Goal: Check status: Check status

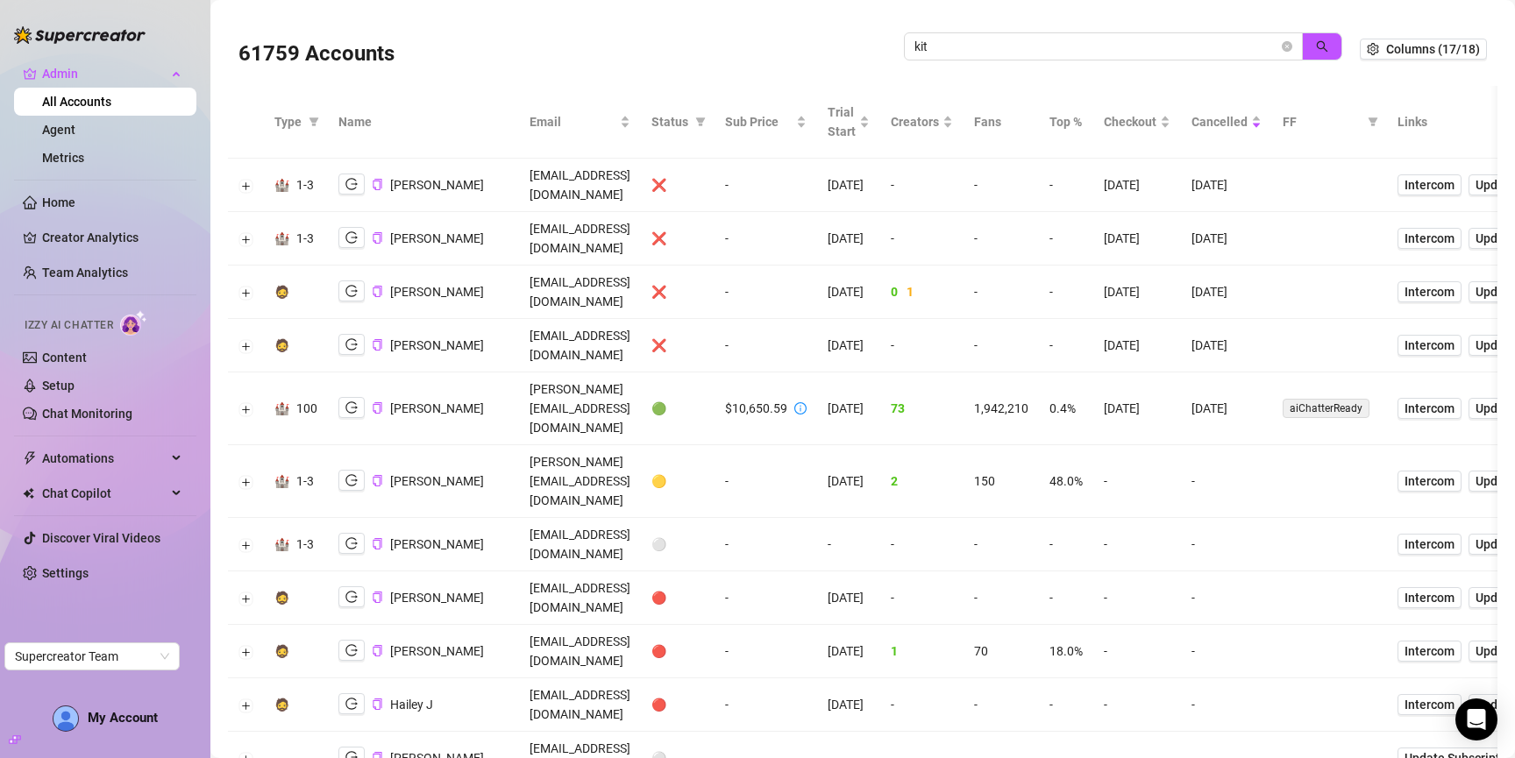
type input "kit"
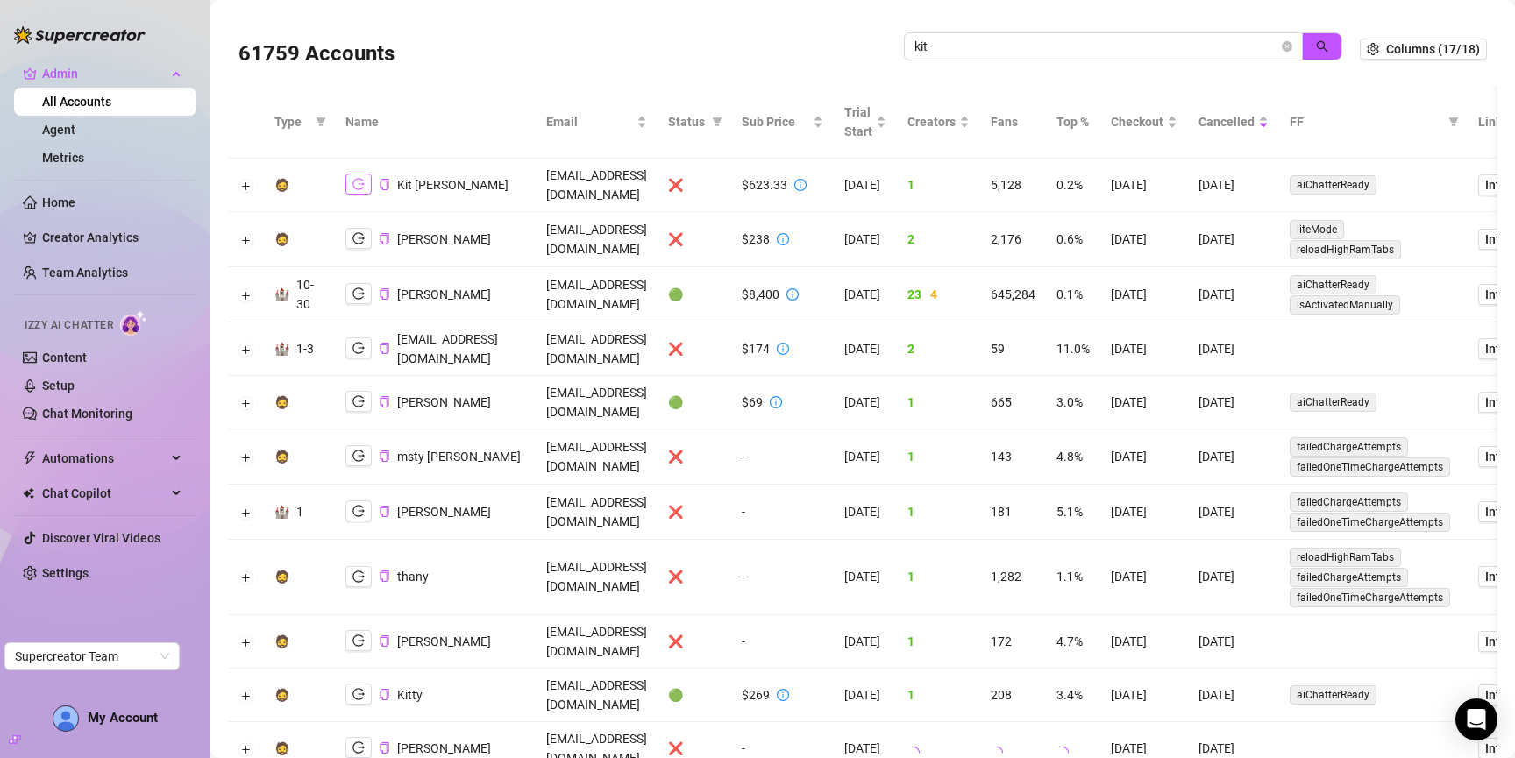
click at [358, 179] on icon "logout" at bounding box center [358, 184] width 12 height 11
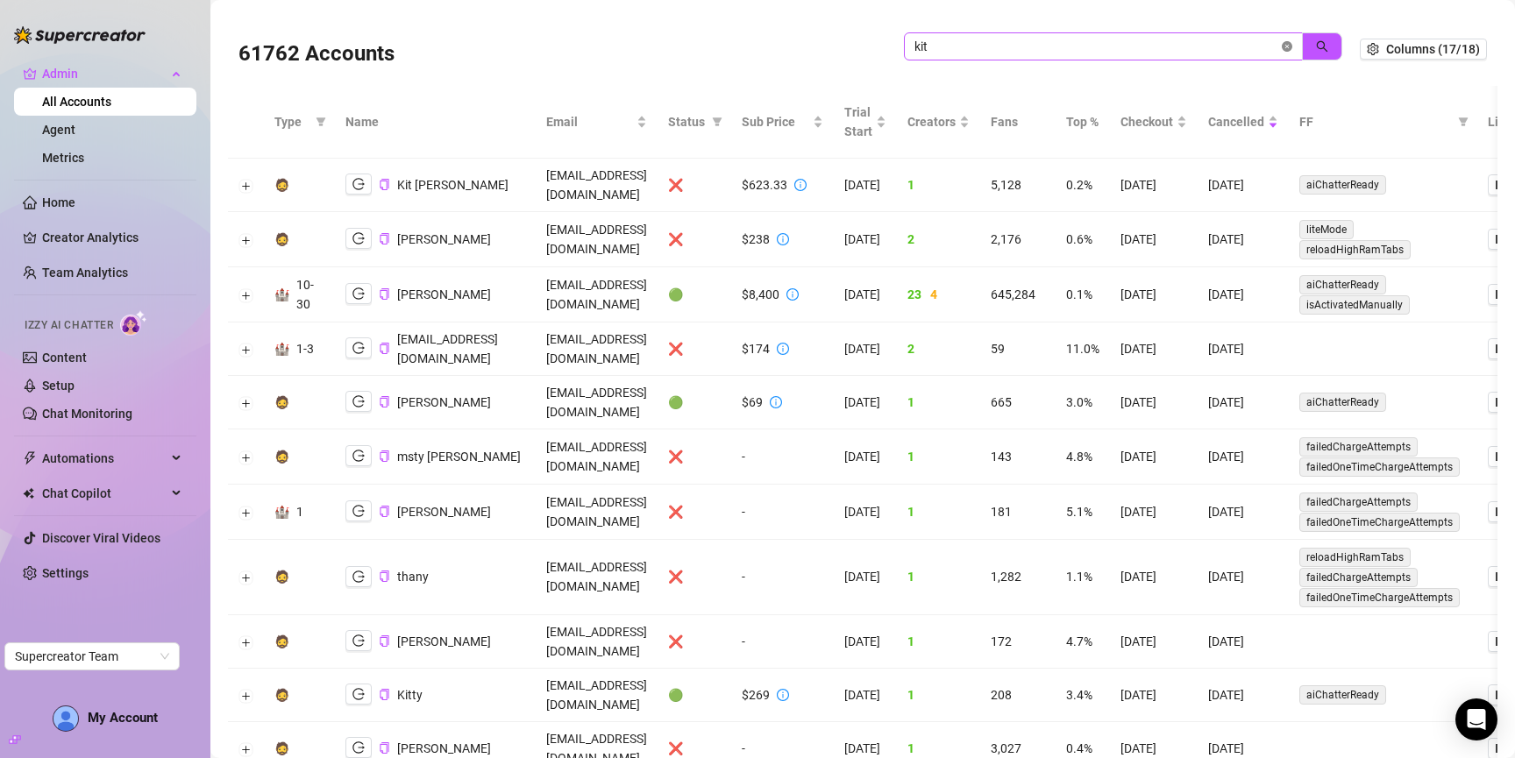
click at [1282, 46] on icon "close-circle" at bounding box center [1287, 46] width 11 height 11
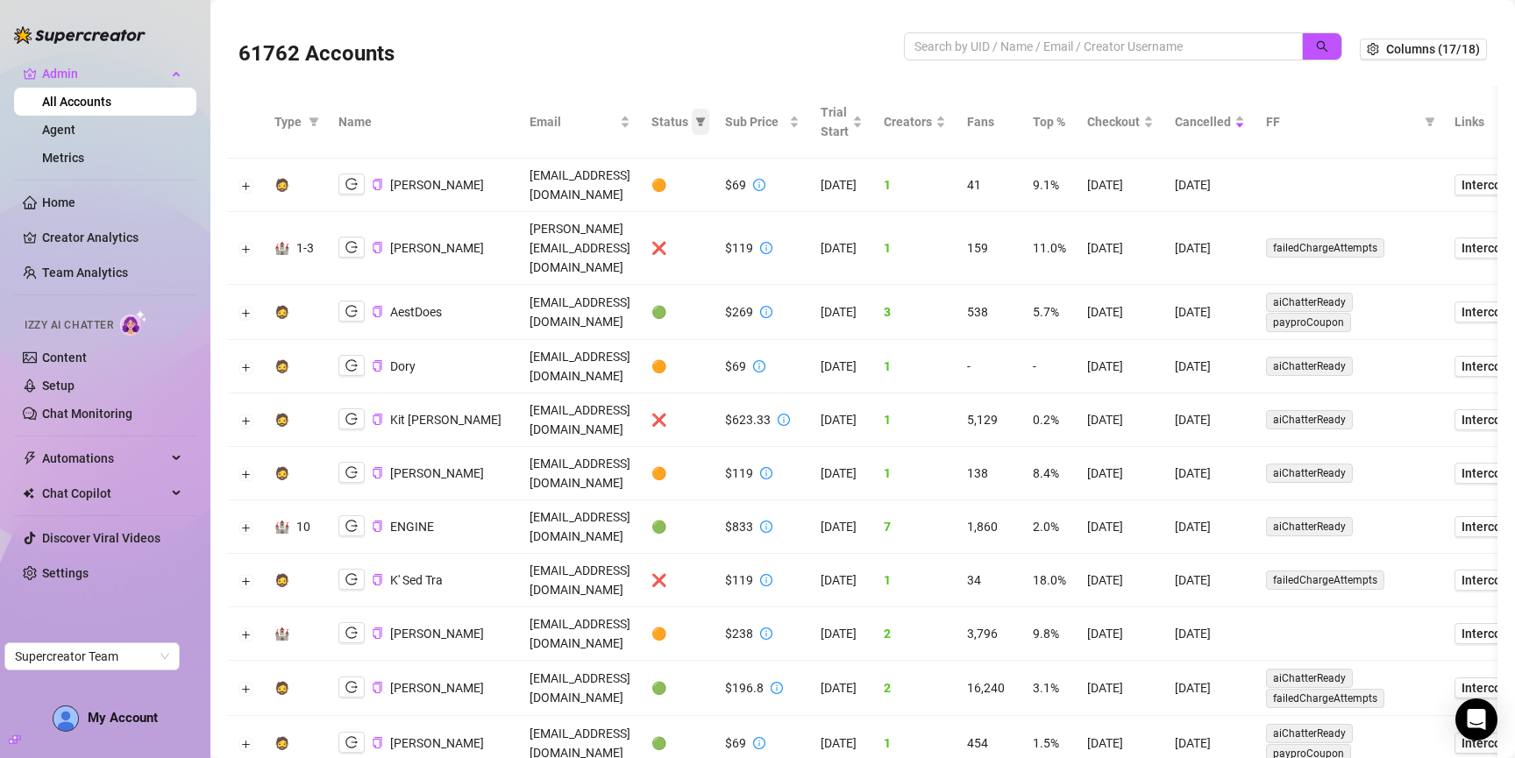
click at [706, 119] on icon "filter" at bounding box center [700, 122] width 11 height 11
click at [697, 264] on span "❌ Cancelled" at bounding box center [686, 268] width 77 height 14
checkbox input "true"
click at [666, 466] on span "🟠" at bounding box center [658, 473] width 15 height 14
drag, startPoint x: 700, startPoint y: 402, endPoint x: 729, endPoint y: 300, distance: 105.7
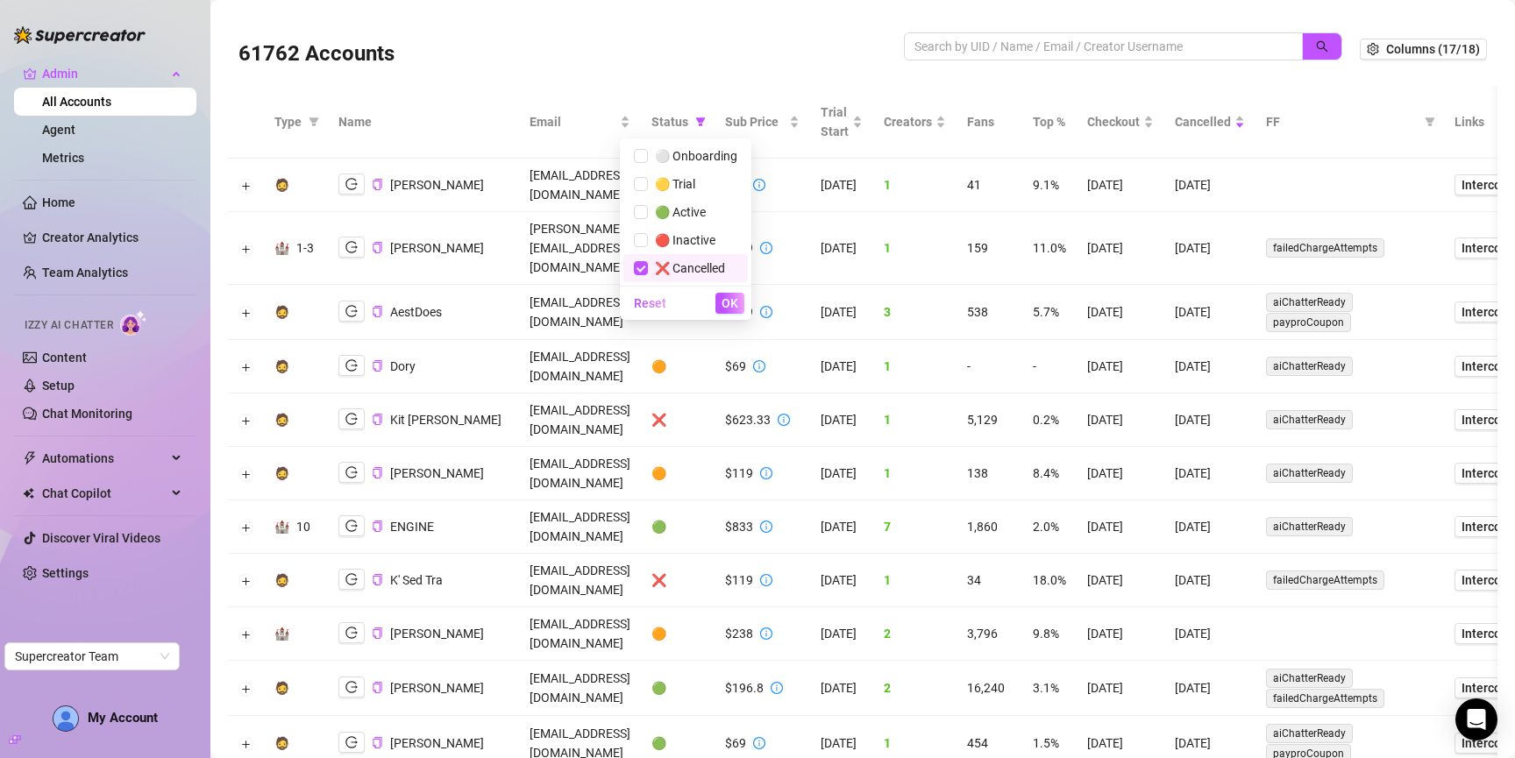
click at [666, 466] on span "🟠" at bounding box center [658, 473] width 15 height 14
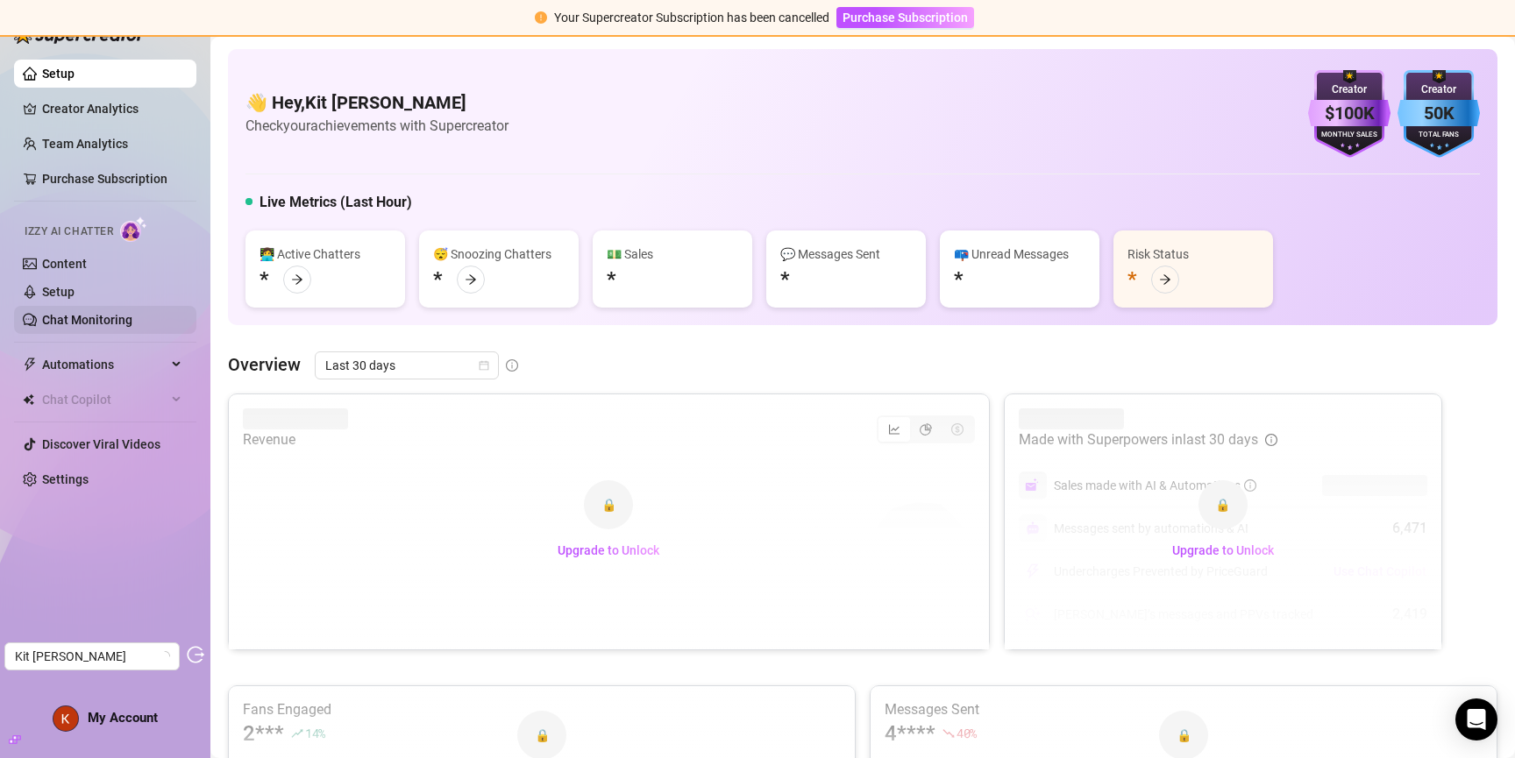
click at [58, 327] on link "Chat Monitoring" at bounding box center [87, 320] width 90 height 14
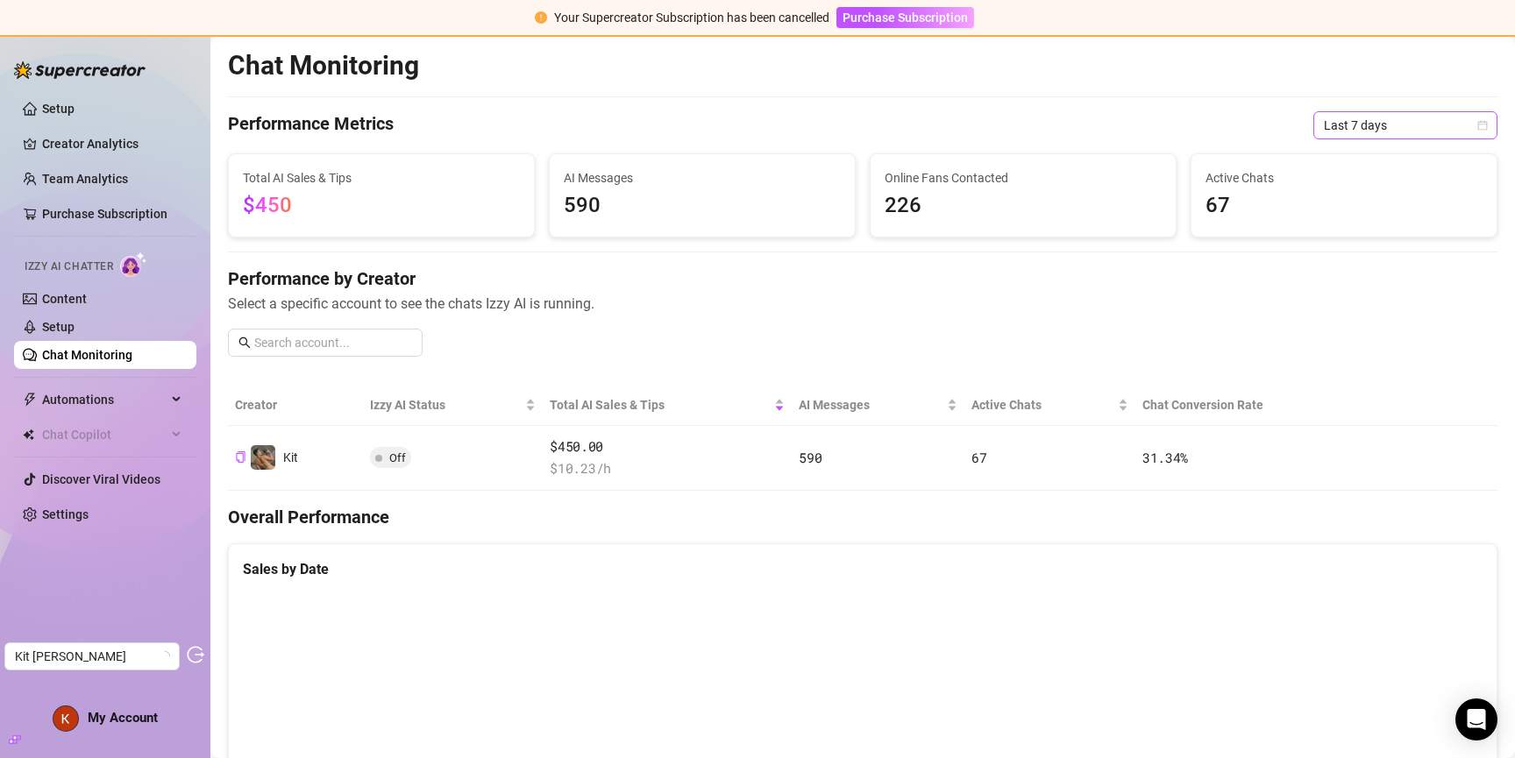
click at [1395, 123] on span "Last 7 days" at bounding box center [1405, 125] width 163 height 26
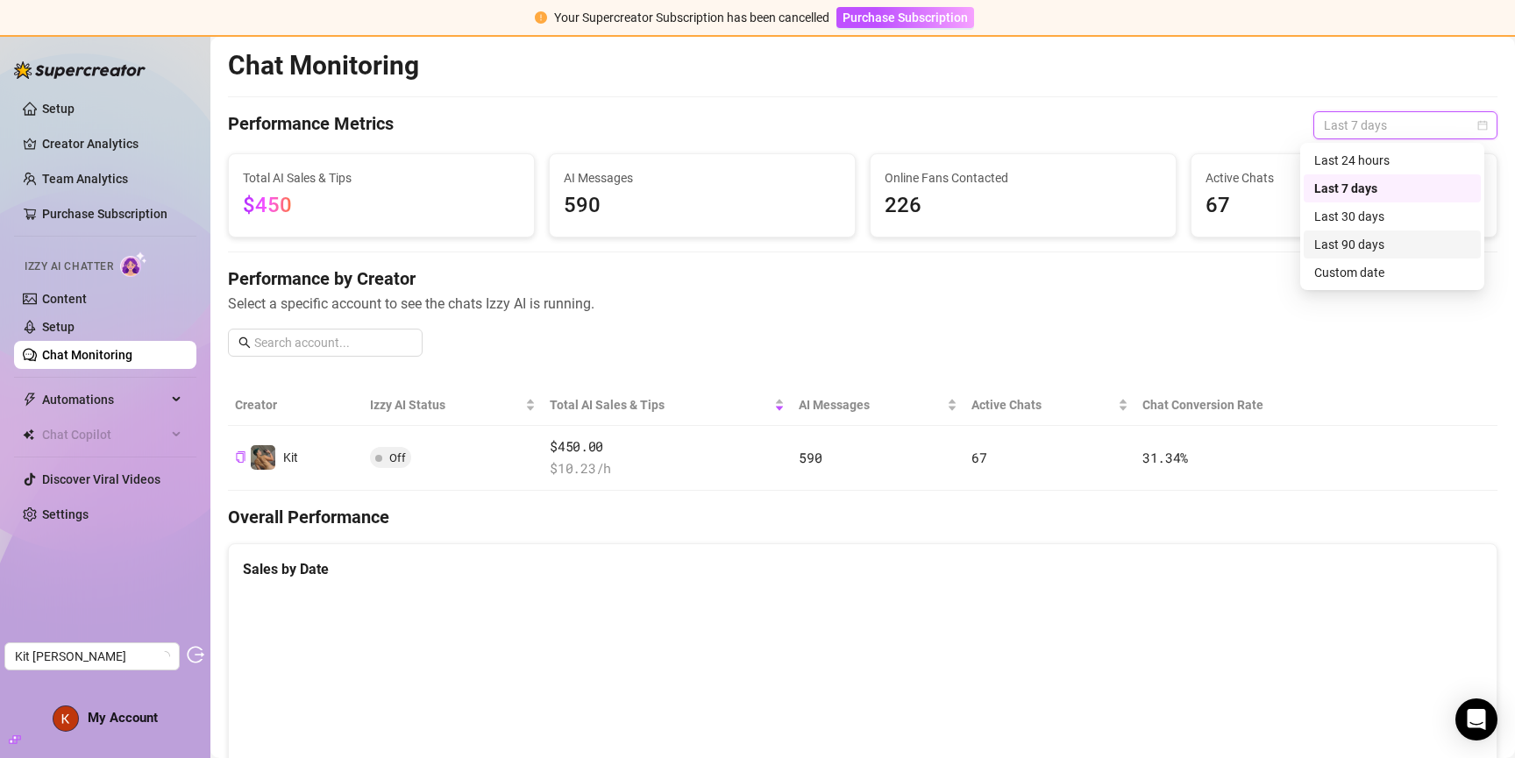
click at [1386, 249] on div "Last 90 days" at bounding box center [1392, 244] width 156 height 19
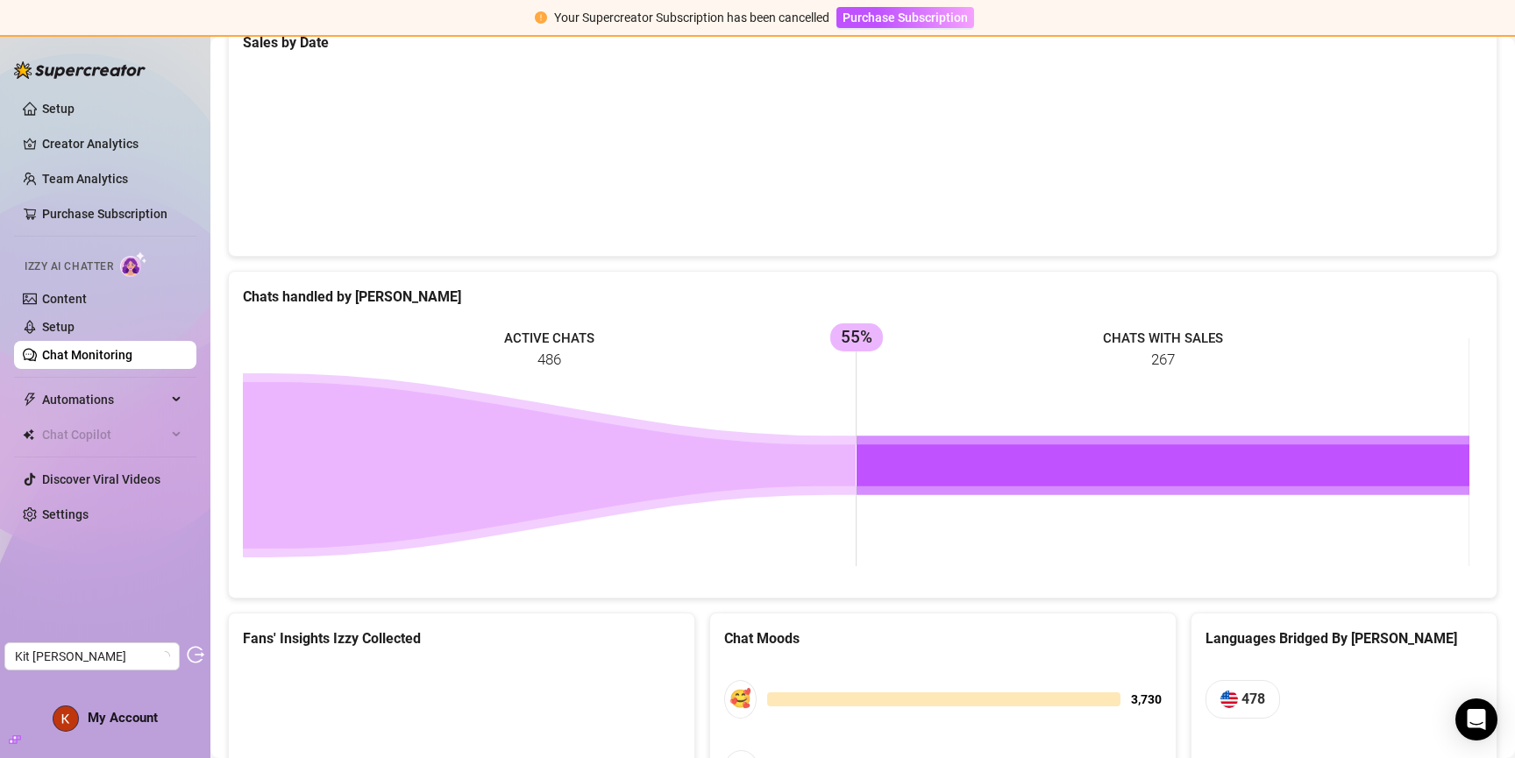
scroll to position [529, 0]
